Goal: Check status: Check status

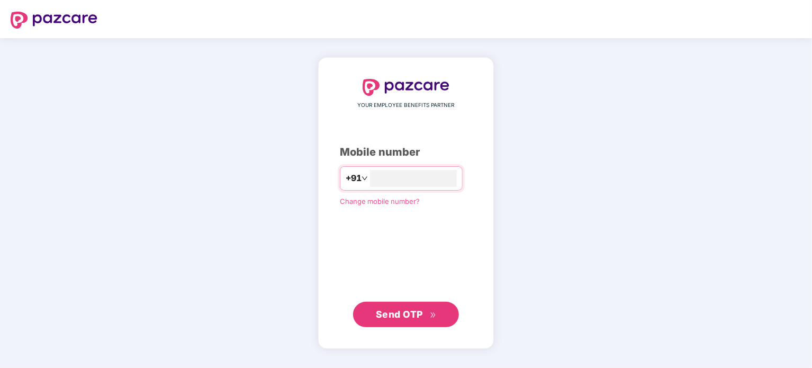
type input "**********"
click at [380, 312] on span "Send OTP" at bounding box center [399, 314] width 47 height 11
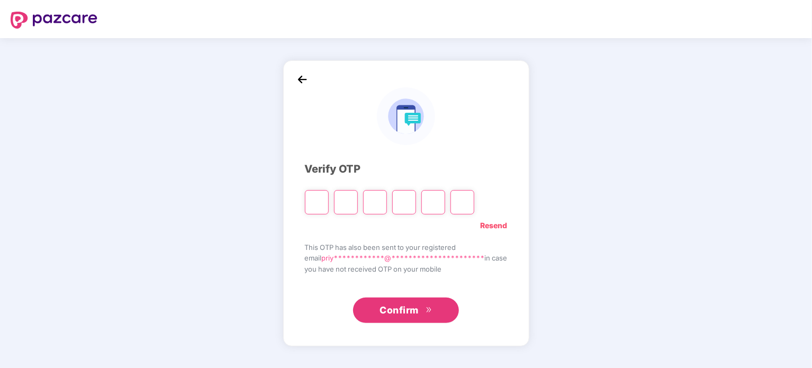
type input "*"
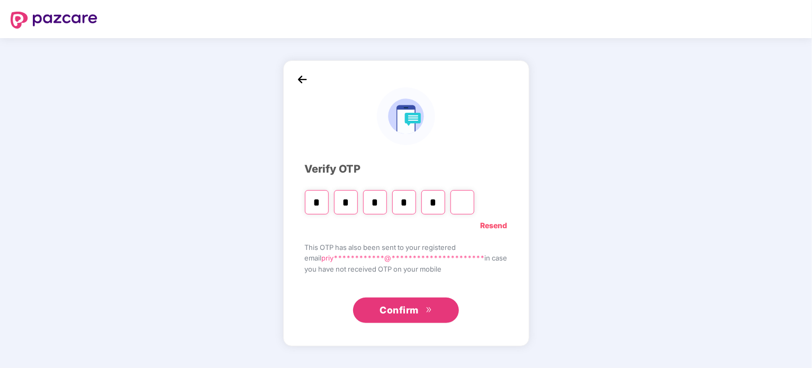
type input "*"
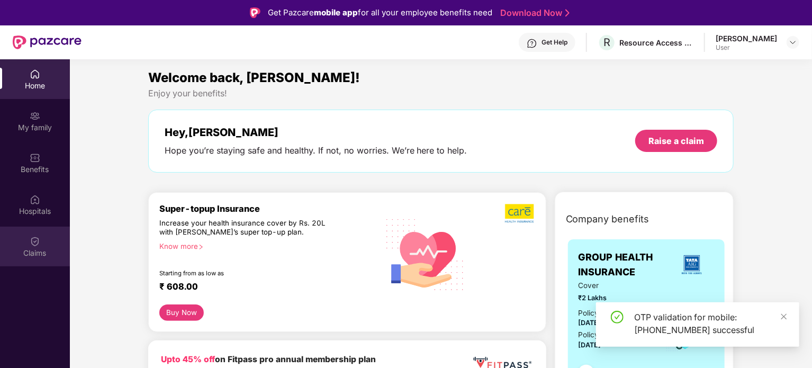
click at [36, 241] on img at bounding box center [35, 241] width 11 height 11
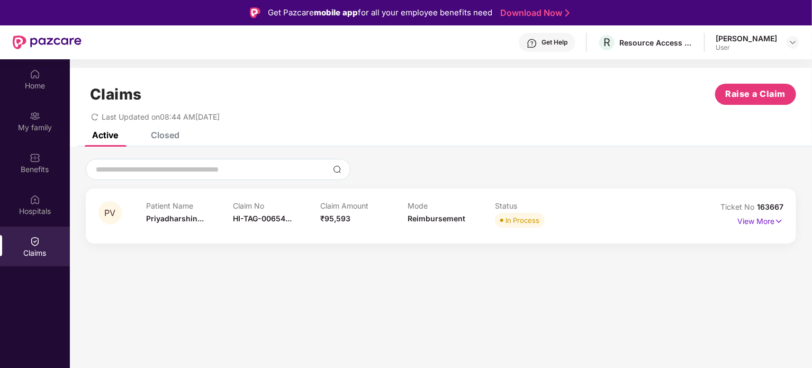
click at [518, 219] on div "In Process" at bounding box center [523, 220] width 34 height 11
click at [750, 222] on p "View More" at bounding box center [760, 220] width 46 height 14
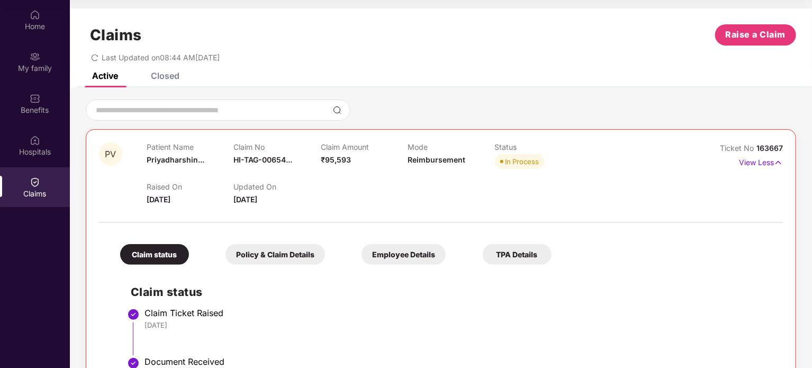
click at [259, 257] on div "Policy & Claim Details" at bounding box center [276, 254] width 100 height 21
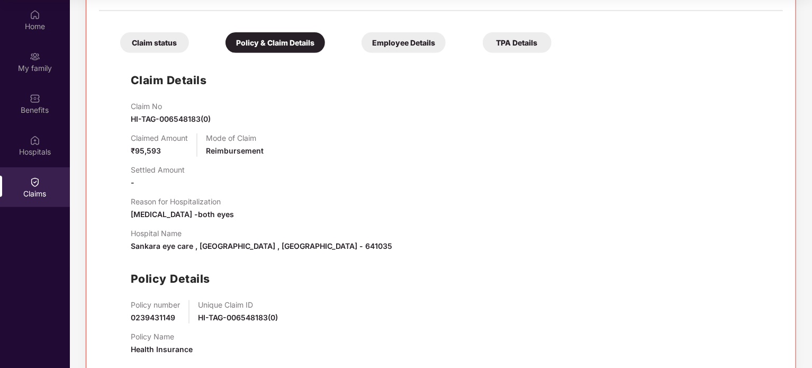
scroll to position [231, 0]
